Goal: Task Accomplishment & Management: Use online tool/utility

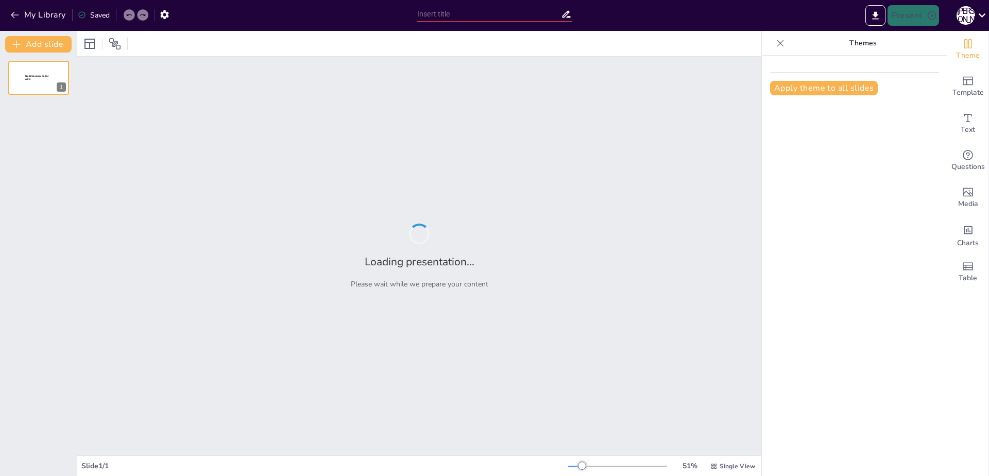
type input "Первая помощь при укусе змеи: Протоколы и рекомендации"
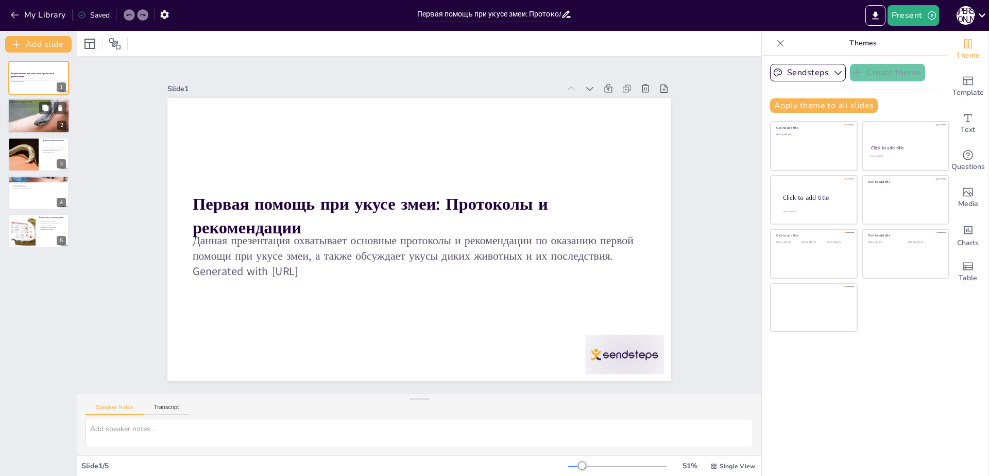
click at [42, 126] on div at bounding box center [39, 116] width 64 height 35
type textarea "Lorem ipsu, dolorsit ametcons, adipi elitsedd e temporinc utlaboreetdo, magnaal…"
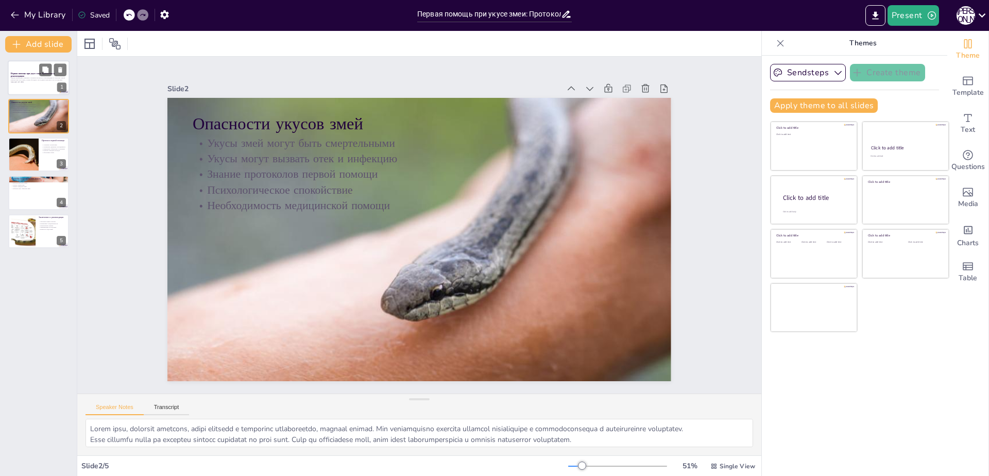
click at [40, 92] on div at bounding box center [39, 77] width 62 height 35
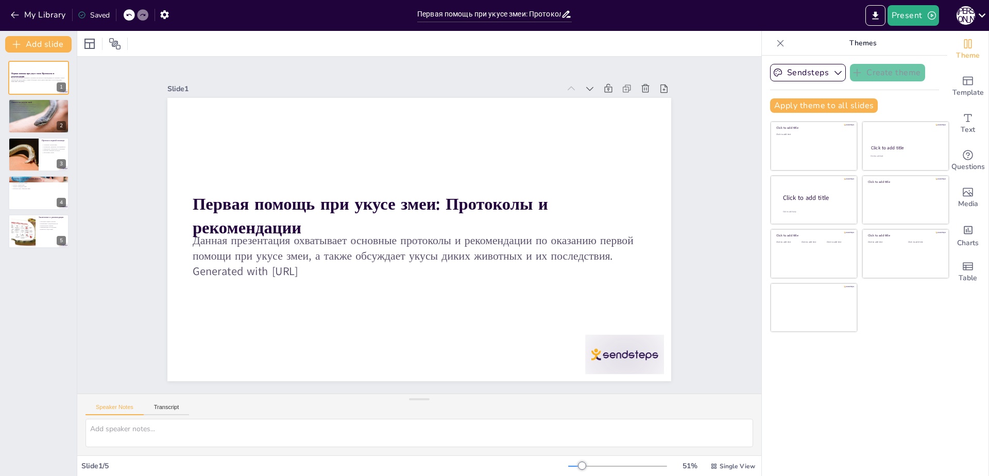
click at [55, 134] on div "Первая помощь при укусе змеи: Протоколы и рекомендации Данная презентация охват…" at bounding box center [38, 154] width 77 height 187
click at [53, 126] on div at bounding box center [39, 116] width 64 height 35
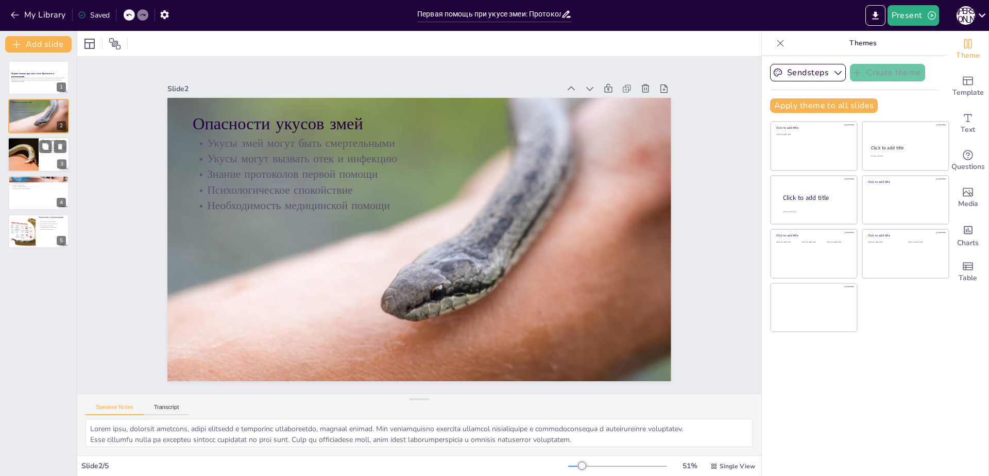
click at [25, 153] on div at bounding box center [23, 154] width 48 height 35
type textarea "Loremipsum dolorsitame c adipiscing elitsedd eiusmodt inc utlaboreetdol, mag a …"
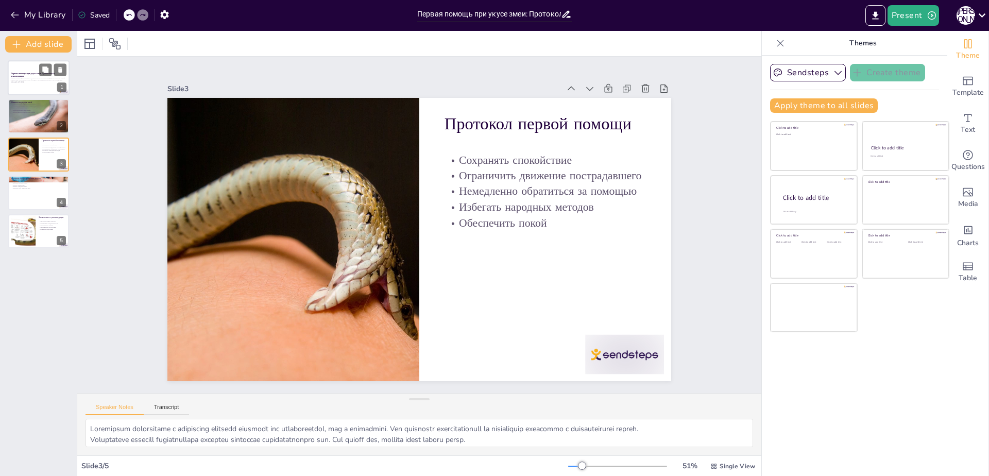
click at [28, 76] on p "Первая помощь при укусе змеи: Протоколы и рекомендации" at bounding box center [39, 75] width 56 height 6
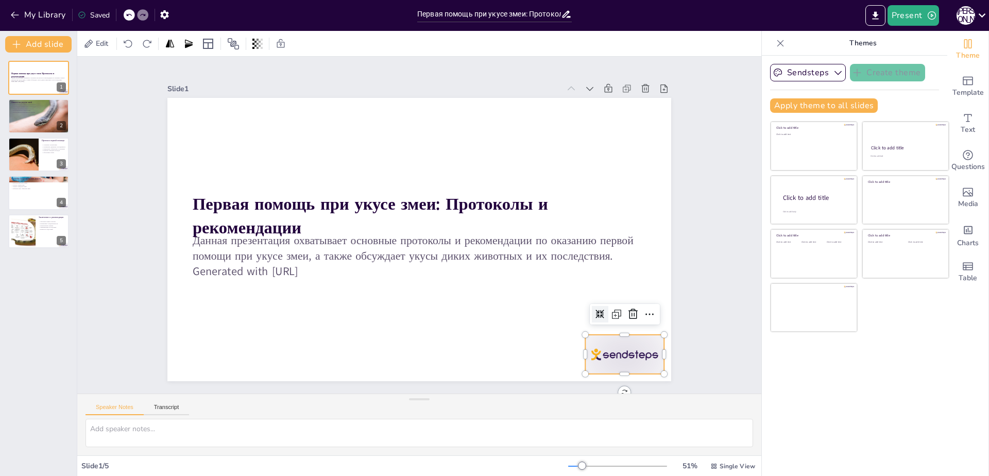
click at [528, 418] on div at bounding box center [485, 459] width 85 height 82
click at [596, 75] on icon at bounding box center [587, 66] width 16 height 16
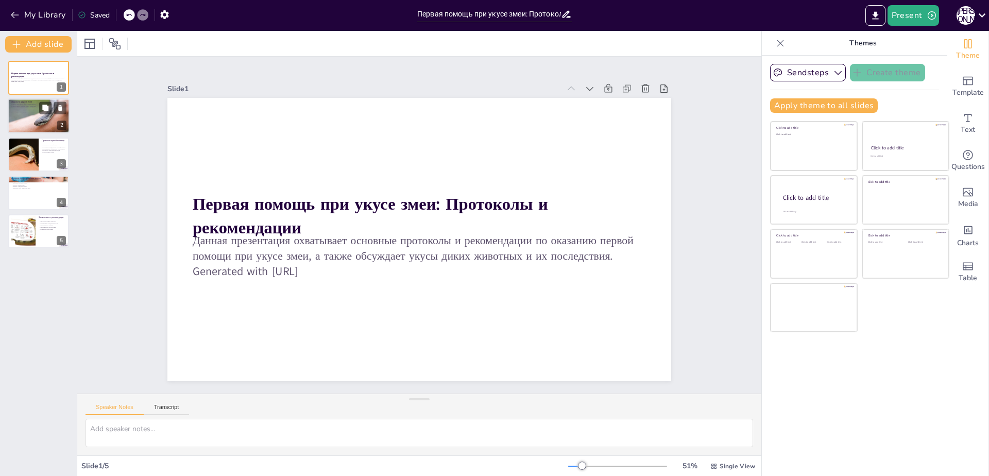
click at [36, 110] on p "Психологическое спокойствие" at bounding box center [39, 110] width 56 height 2
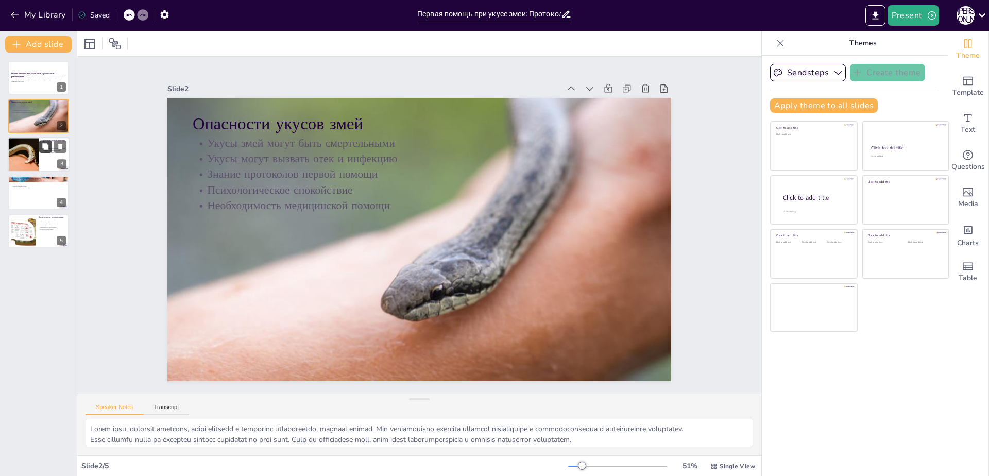
click at [39, 151] on button at bounding box center [45, 146] width 12 height 12
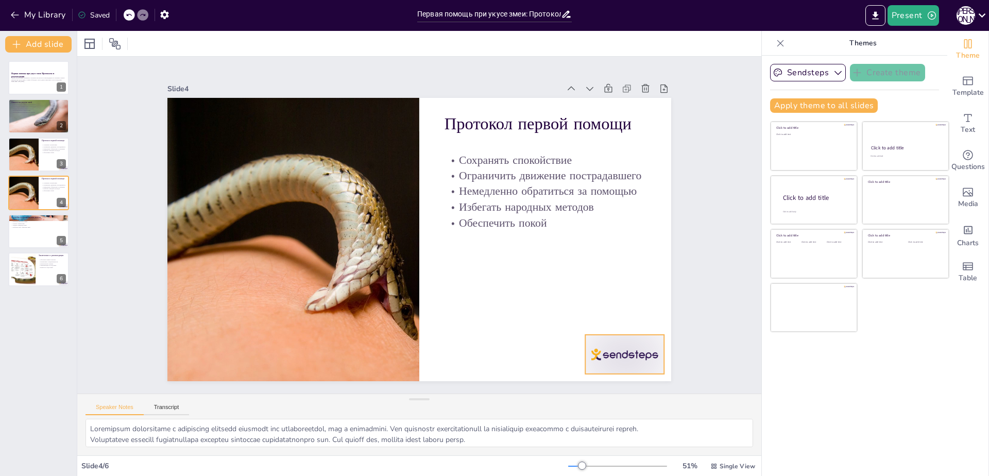
click at [233, 359] on div at bounding box center [194, 315] width 78 height 87
click at [556, 40] on icon at bounding box center [550, 34] width 12 height 11
click at [32, 163] on div at bounding box center [23, 154] width 48 height 35
click at [598, 393] on div at bounding box center [554, 427] width 88 height 68
click at [589, 383] on div at bounding box center [578, 394] width 22 height 22
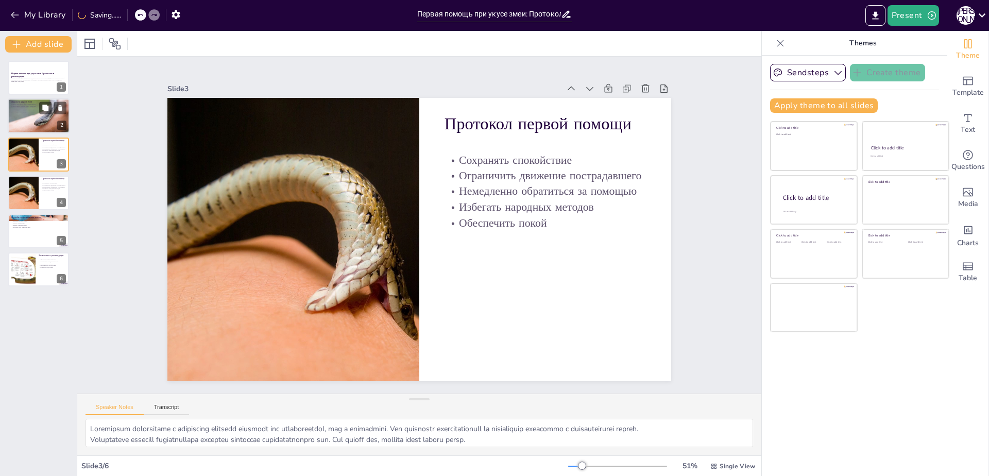
click at [24, 109] on p "Психологическое спокойствие" at bounding box center [39, 110] width 56 height 2
type textarea "Lorem ipsu, dolorsit ametcons, adipi elitsedd e temporinc utlaboreetdo, magnaal…"
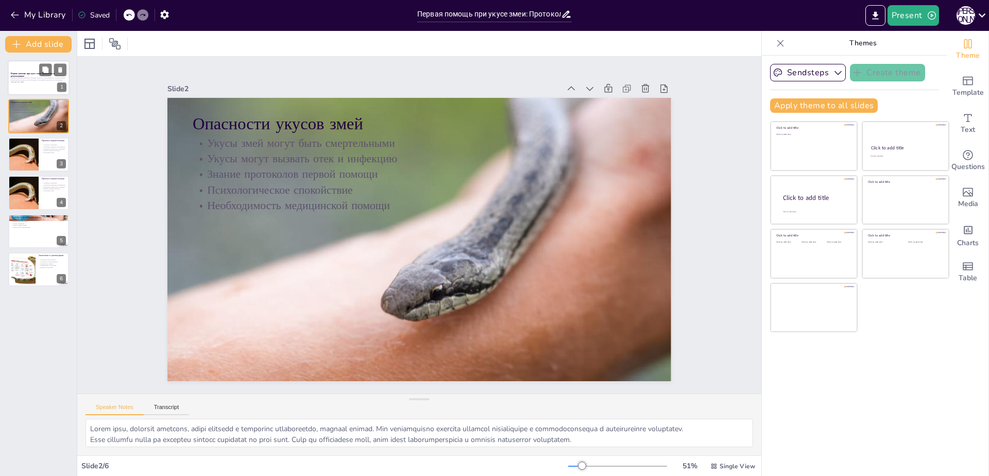
click at [23, 79] on p "Данная презентация охватывает основные протоколы и рекомендации по оказанию пер…" at bounding box center [39, 79] width 56 height 4
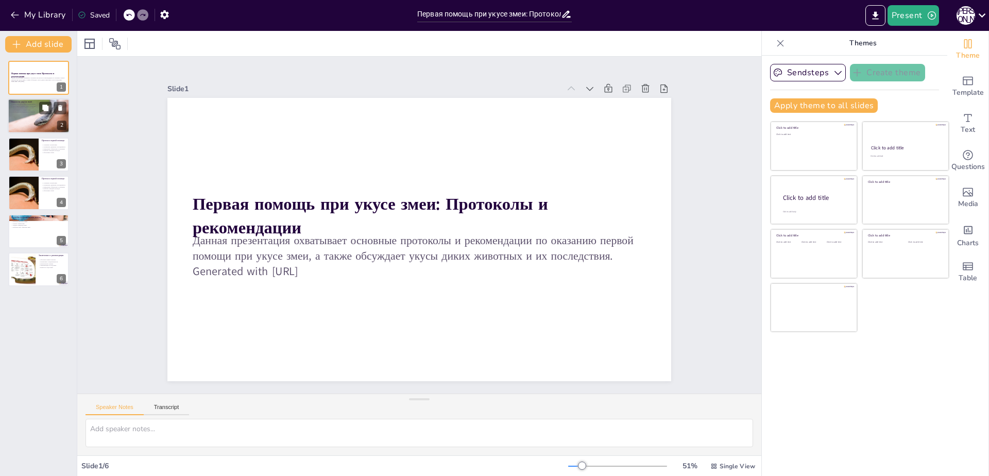
click at [28, 111] on p "Необходимость медицинской помощи" at bounding box center [39, 112] width 56 height 2
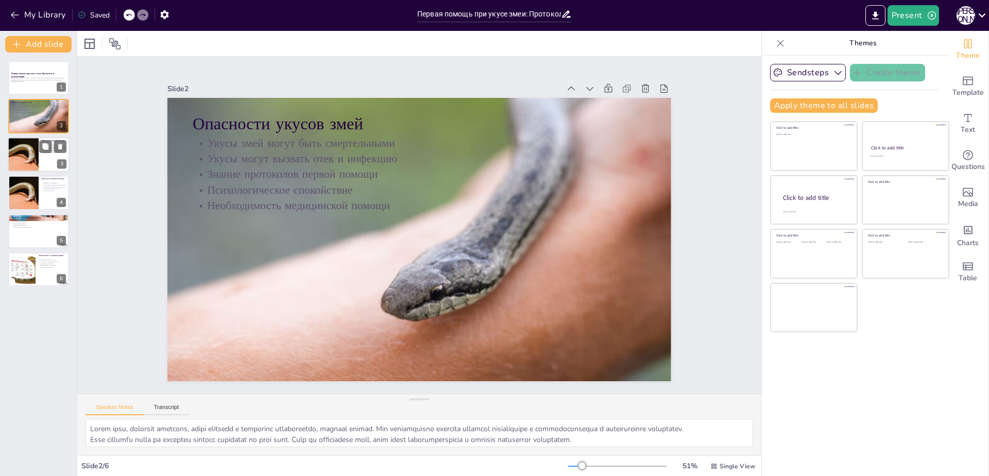
click at [30, 149] on div at bounding box center [23, 154] width 48 height 35
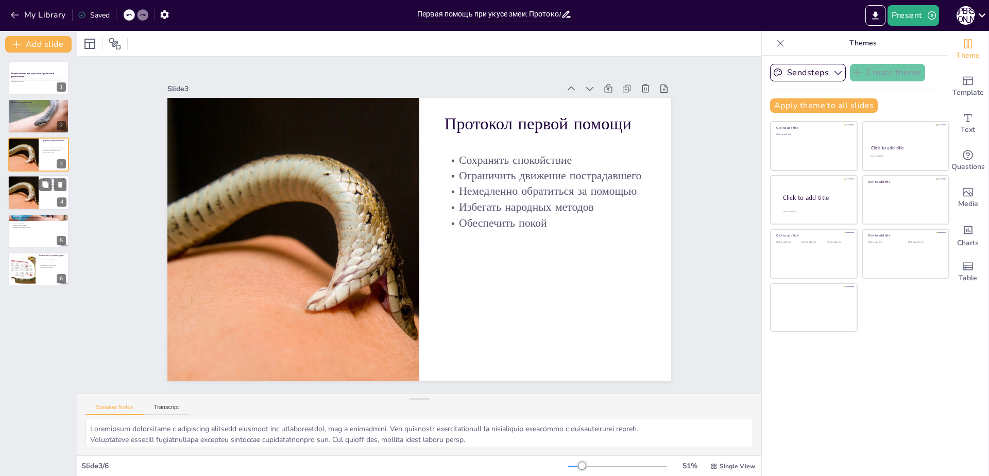
click at [22, 191] on div at bounding box center [23, 192] width 48 height 35
click at [29, 201] on div at bounding box center [23, 192] width 48 height 35
click at [27, 150] on div at bounding box center [23, 154] width 48 height 35
click at [32, 185] on div at bounding box center [23, 192] width 48 height 35
click at [33, 141] on div at bounding box center [23, 154] width 48 height 35
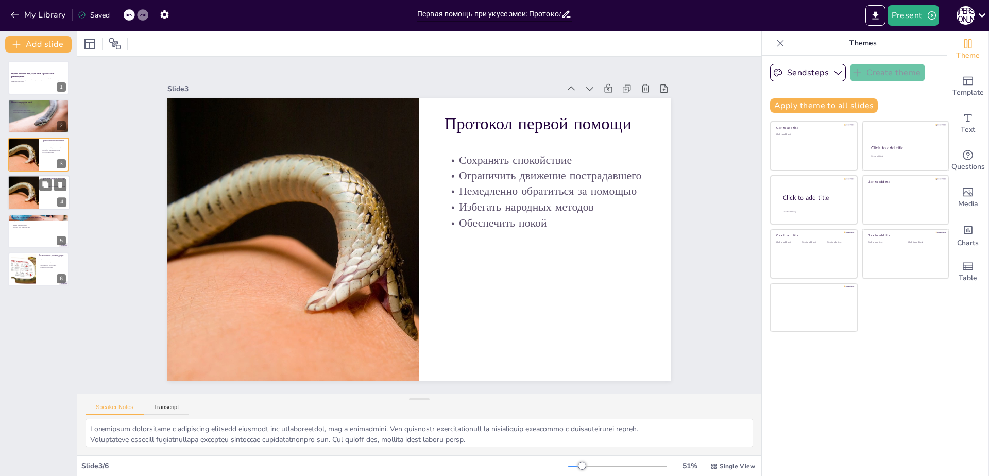
click at [32, 179] on div at bounding box center [23, 192] width 48 height 35
click at [30, 140] on div at bounding box center [23, 154] width 48 height 35
click at [59, 146] on icon at bounding box center [60, 147] width 4 height 6
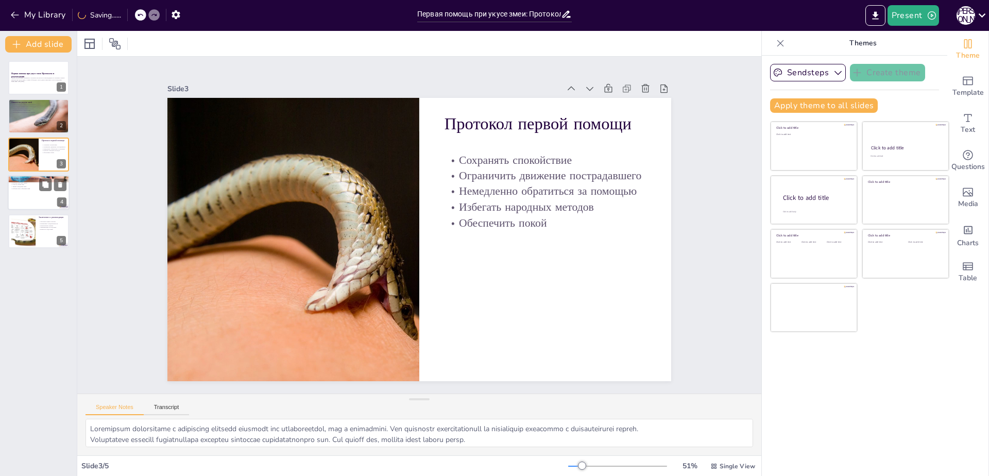
click at [24, 192] on div at bounding box center [39, 192] width 62 height 35
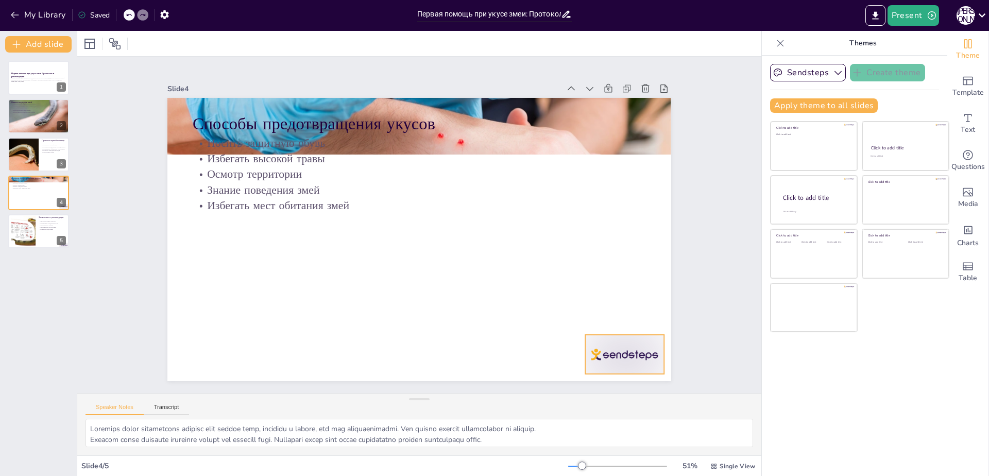
click at [589, 380] on div at bounding box center [574, 411] width 87 height 62
click at [219, 316] on icon at bounding box center [210, 325] width 18 height 18
click at [24, 235] on div at bounding box center [23, 230] width 55 height 31
type textarea "Loremips dolors ametco adipisci elitse doeiusmo temporincididu utlaboree dolore…"
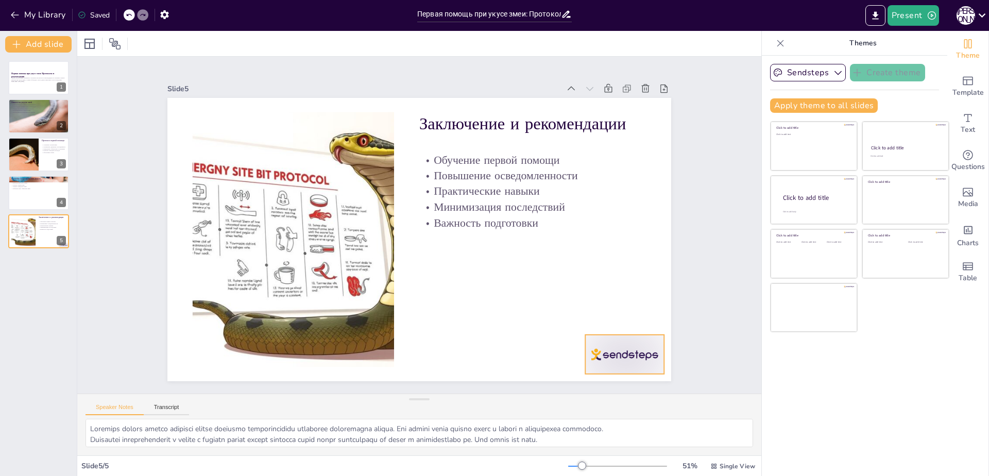
click at [553, 411] on div at bounding box center [509, 450] width 87 height 78
click at [338, 430] on div at bounding box center [330, 438] width 16 height 16
click at [24, 84] on div "Данная презентация охватывает основные протоколы и рекомендации по оказанию пер…" at bounding box center [39, 80] width 56 height 7
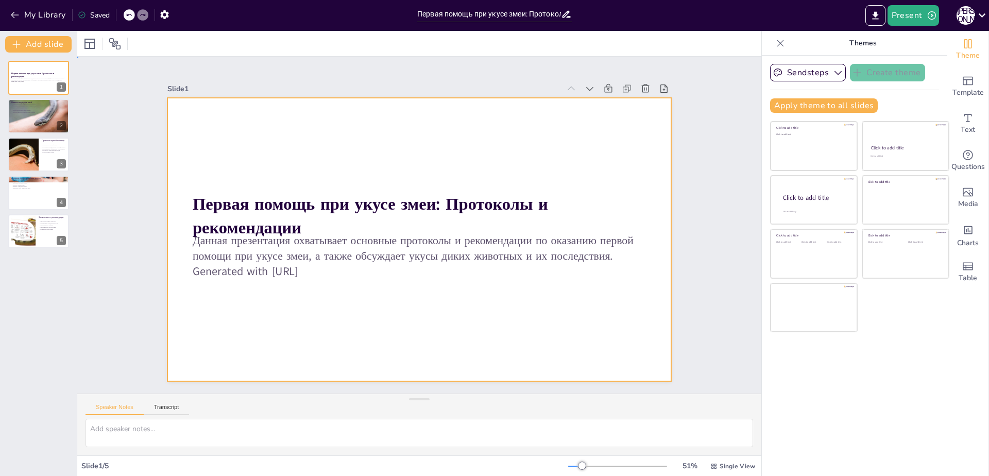
click at [281, 179] on div at bounding box center [422, 211] width 551 height 381
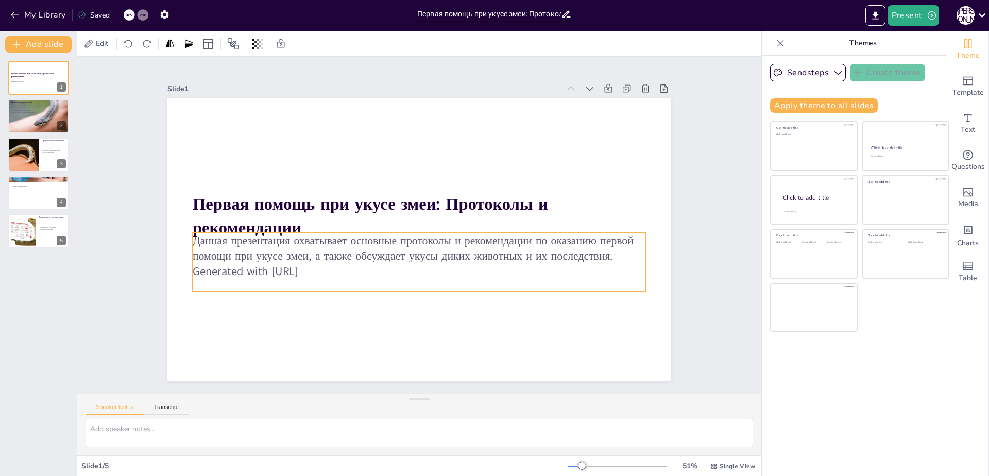
click at [315, 266] on p "Generated with [URL]" at bounding box center [414, 271] width 452 height 63
click at [365, 266] on p "Generated with [URL]" at bounding box center [373, 224] width 16 height 453
click at [322, 267] on p "Generated with [URL]" at bounding box center [446, 262] width 376 height 279
click at [322, 267] on p "Generated with [URL]" at bounding box center [405, 269] width 436 height 155
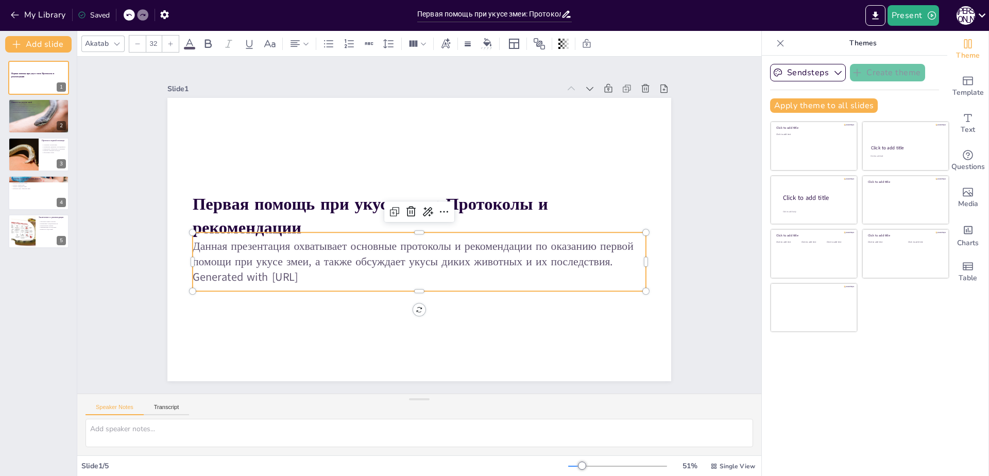
drag, startPoint x: 325, startPoint y: 275, endPoint x: 174, endPoint y: 269, distance: 151.5
click at [174, 269] on div "Первая помощь при укусе змеи: Протоколы и рекомендации Данная презентация охват…" at bounding box center [429, 235] width 547 height 564
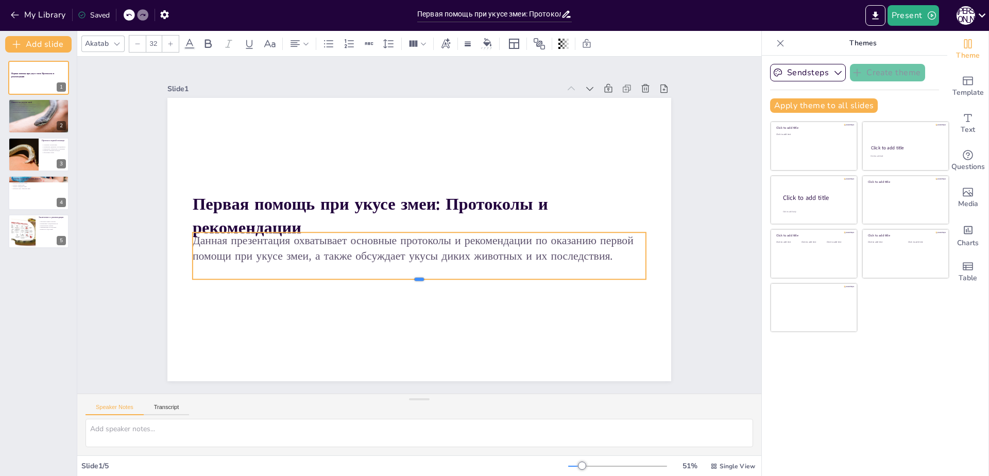
drag, startPoint x: 302, startPoint y: 278, endPoint x: 365, endPoint y: 273, distance: 63.0
click at [304, 277] on div at bounding box center [458, 181] width 342 height 309
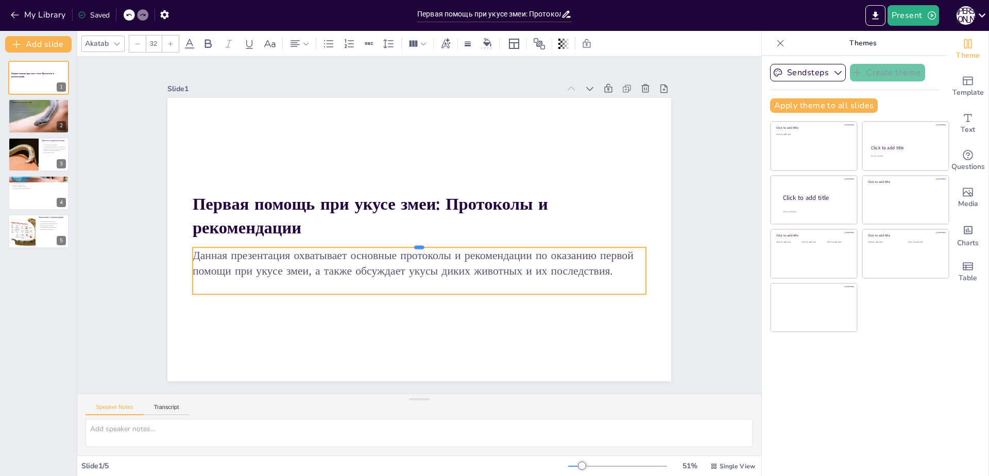
drag, startPoint x: 456, startPoint y: 228, endPoint x: 455, endPoint y: 243, distance: 15.0
click at [455, 243] on div at bounding box center [432, 213] width 309 height 342
click at [26, 116] on div at bounding box center [39, 116] width 64 height 35
type textarea "Lorem ipsu, dolorsit ametcons, adipi elitsedd e temporinc utlaboreetdo, magnaal…"
